Goal: Check status

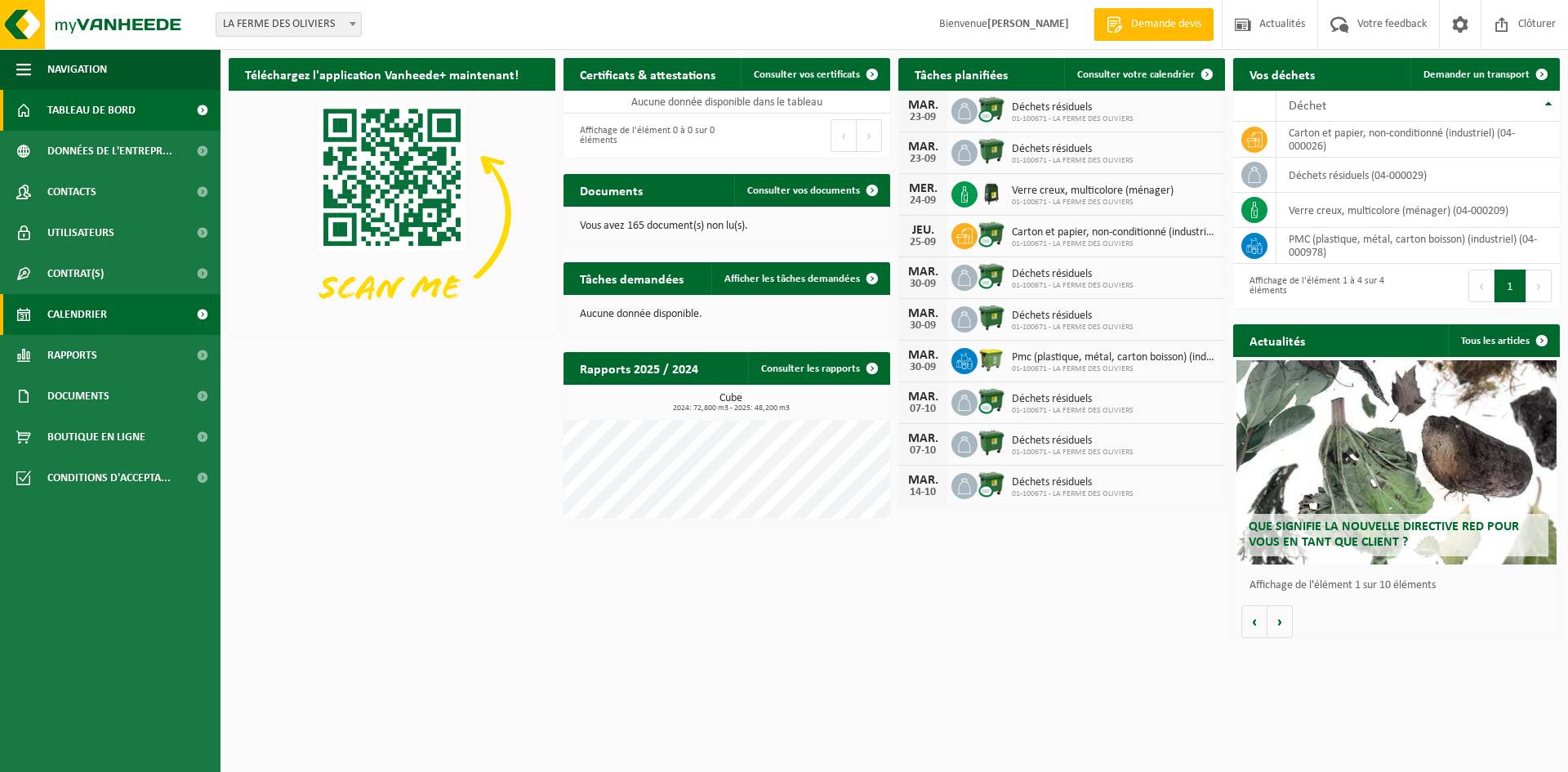
click at [93, 312] on span "Calendrier" at bounding box center [76, 314] width 60 height 41
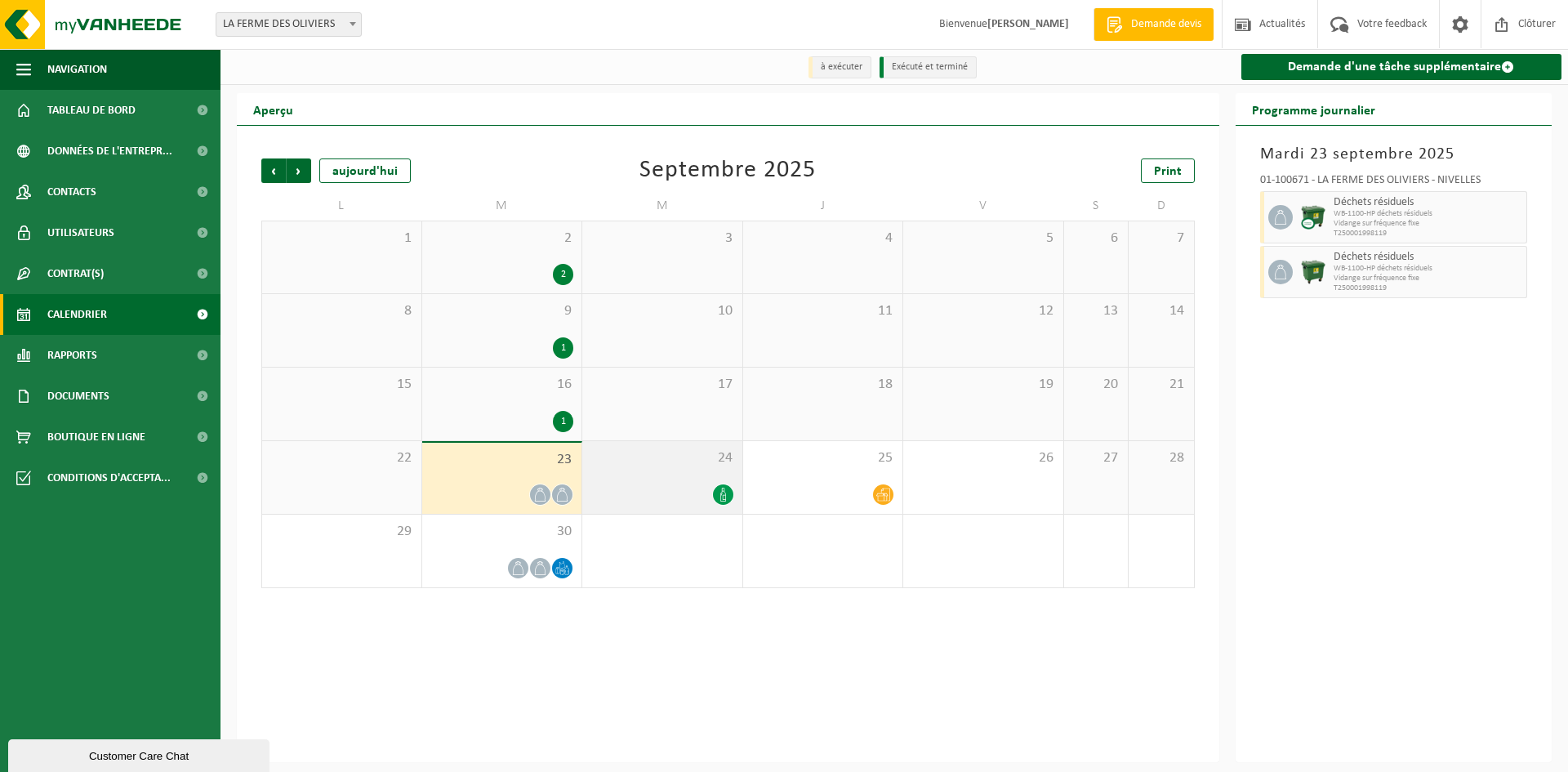
click at [726, 496] on icon at bounding box center [723, 495] width 6 height 14
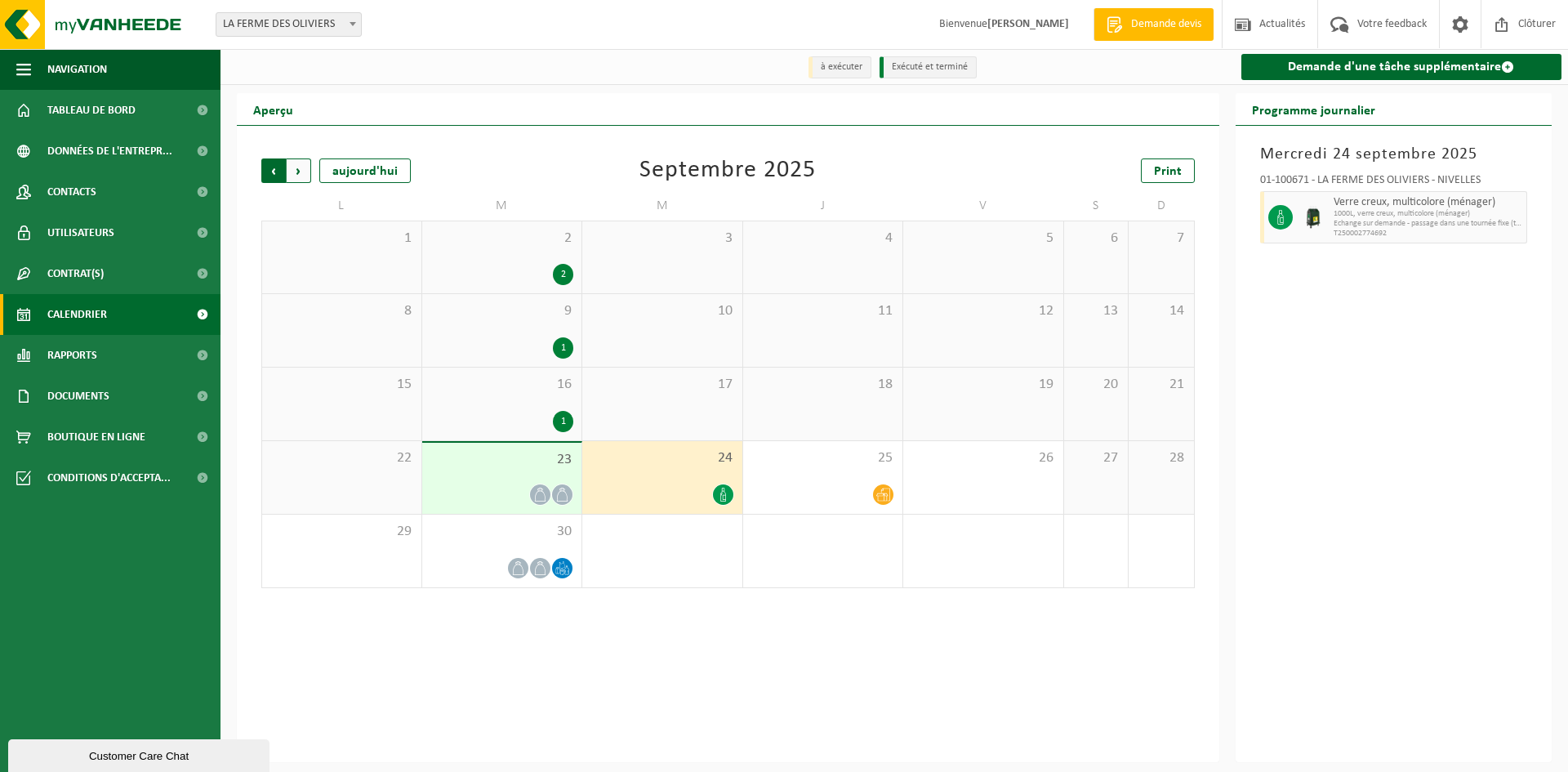
click at [299, 169] on span "Suivant" at bounding box center [298, 171] width 24 height 24
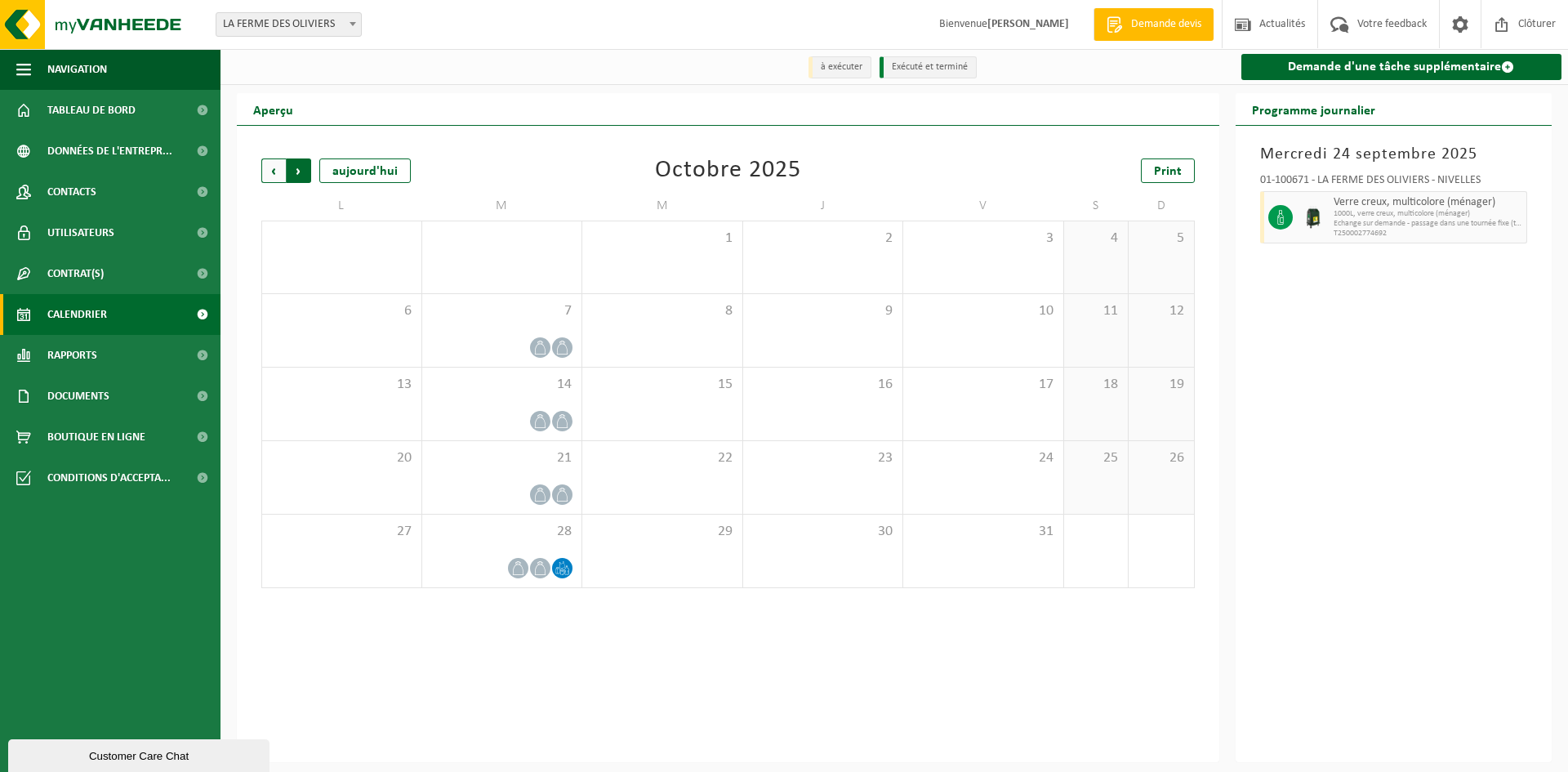
click at [270, 176] on span "Précédent" at bounding box center [273, 171] width 24 height 24
